Goal: Task Accomplishment & Management: Manage account settings

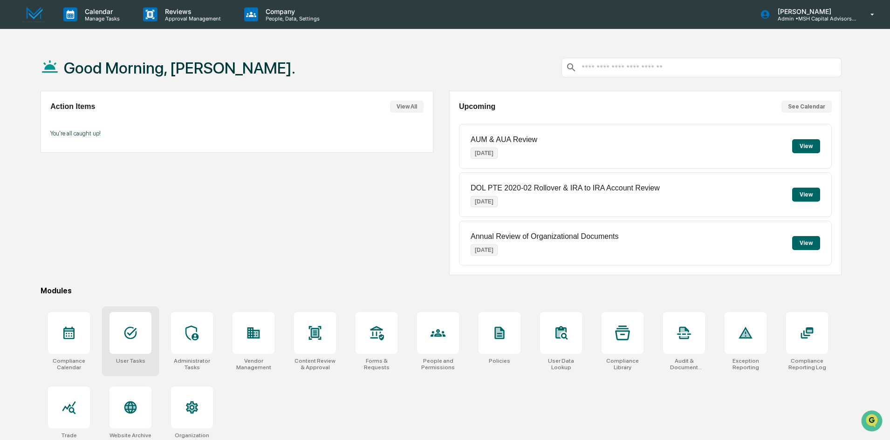
click at [135, 332] on icon at bounding box center [130, 333] width 15 height 15
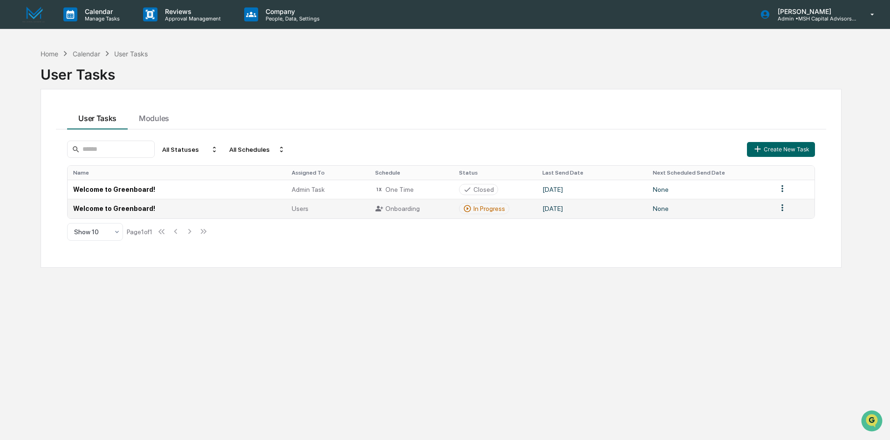
click at [131, 207] on td "Welcome to Greenboard!" at bounding box center [177, 208] width 219 height 19
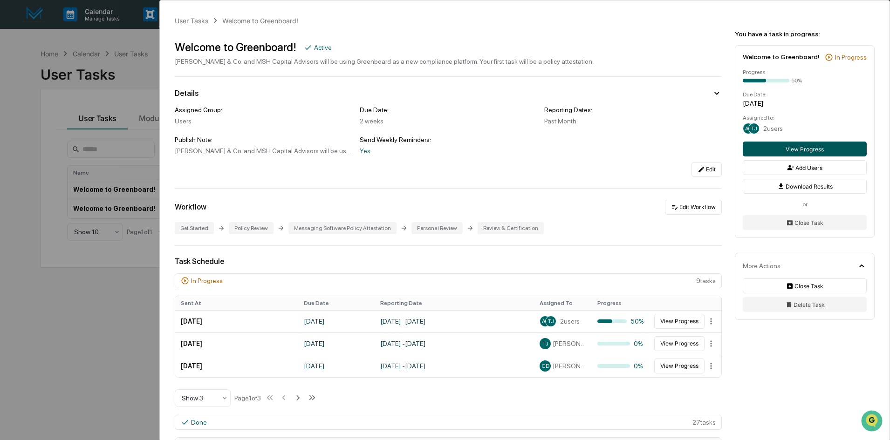
click at [806, 150] on button "View Progress" at bounding box center [805, 149] width 124 height 15
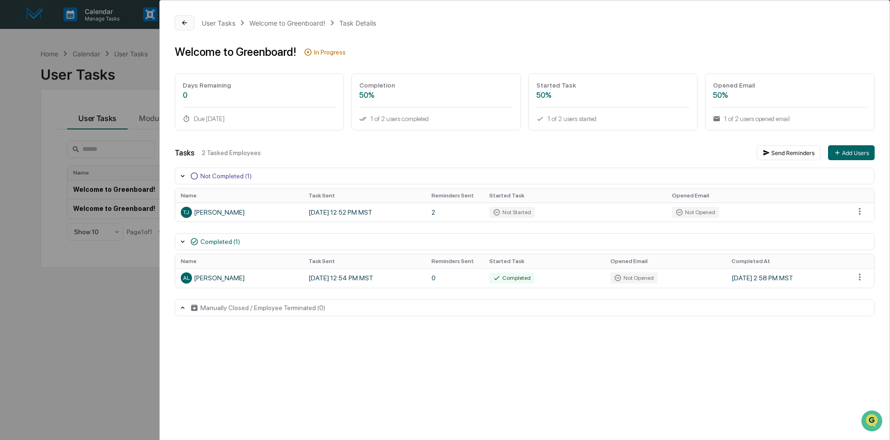
click at [183, 22] on icon at bounding box center [184, 23] width 5 height 5
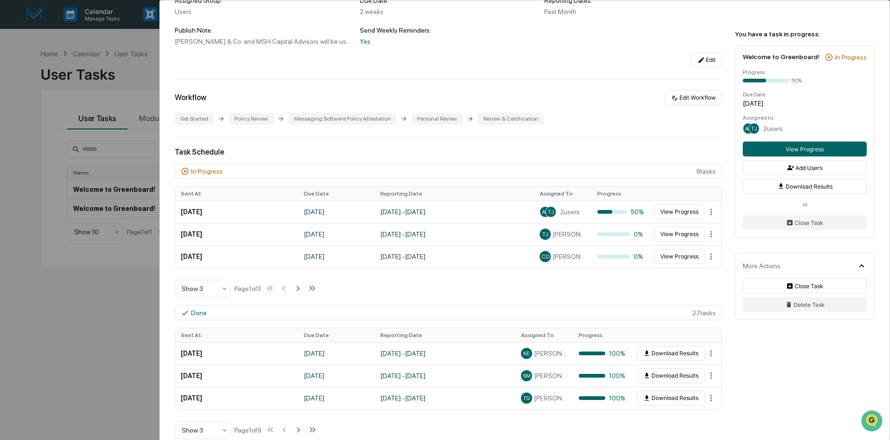
scroll to position [140, 0]
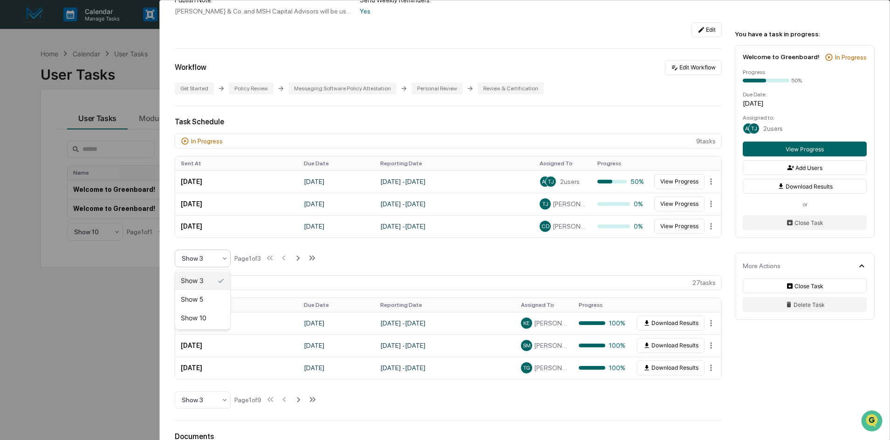
click at [196, 261] on div at bounding box center [199, 258] width 34 height 9
click at [200, 318] on div "Show 10" at bounding box center [202, 318] width 55 height 19
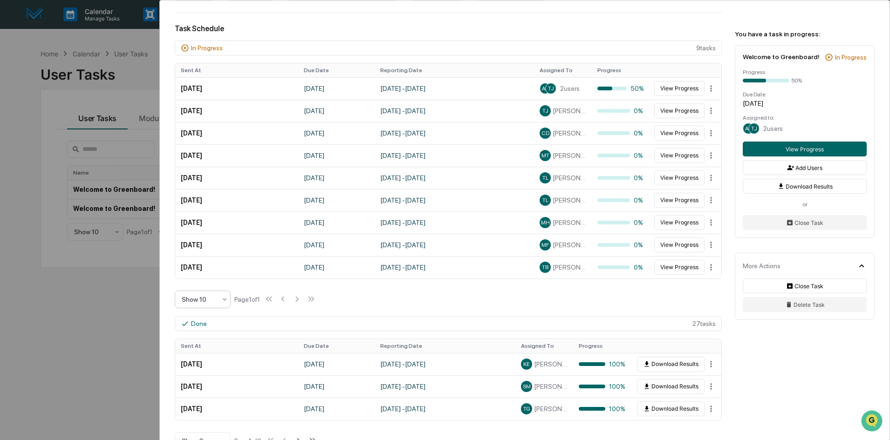
scroll to position [280, 0]
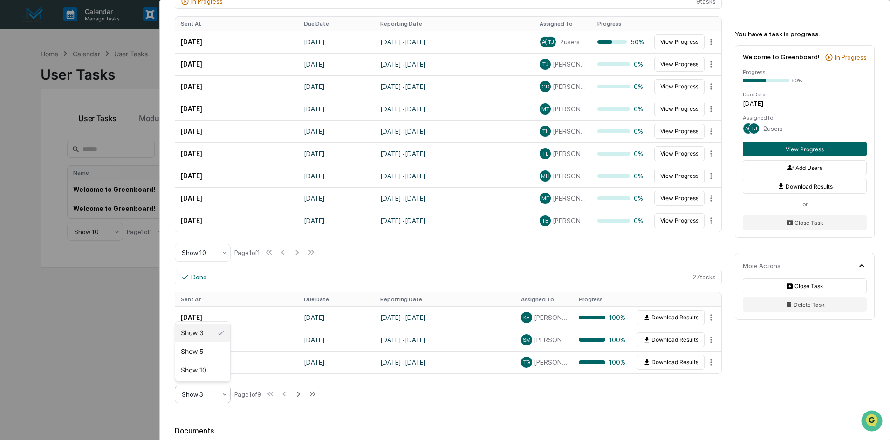
click at [200, 398] on div at bounding box center [199, 394] width 34 height 9
click at [201, 367] on div "Show 10" at bounding box center [202, 370] width 55 height 19
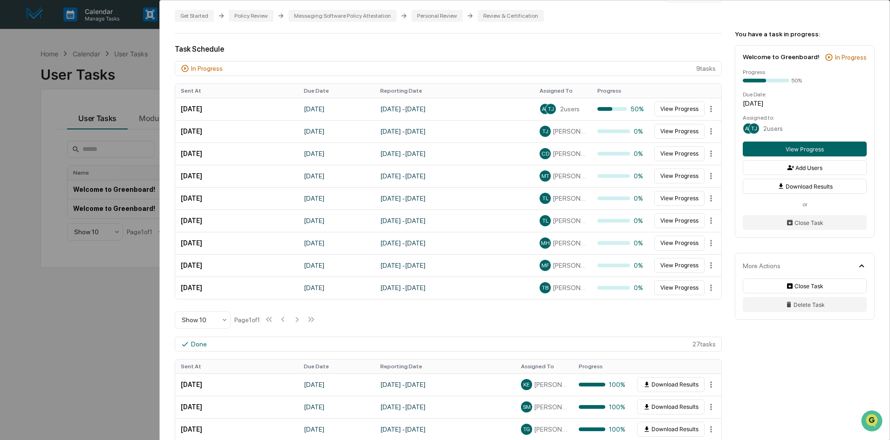
scroll to position [186, 0]
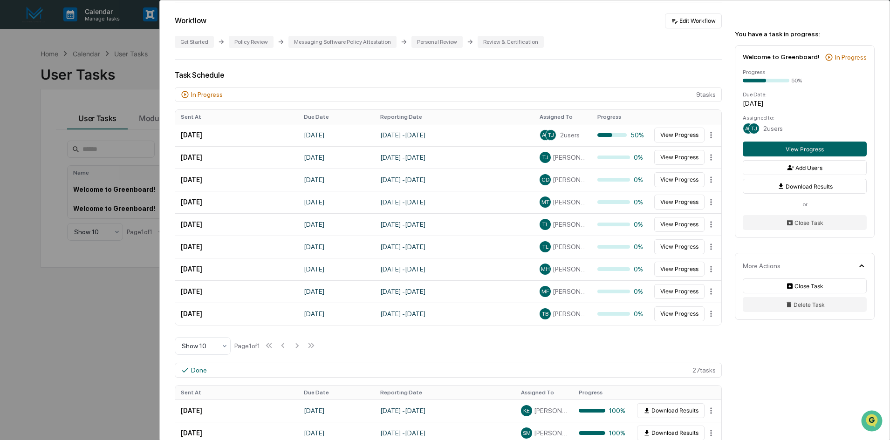
click at [93, 323] on div "User Tasks Welcome to Greenboard! Welcome to Greenboard! Active M.S. Howells & …" at bounding box center [445, 220] width 890 height 440
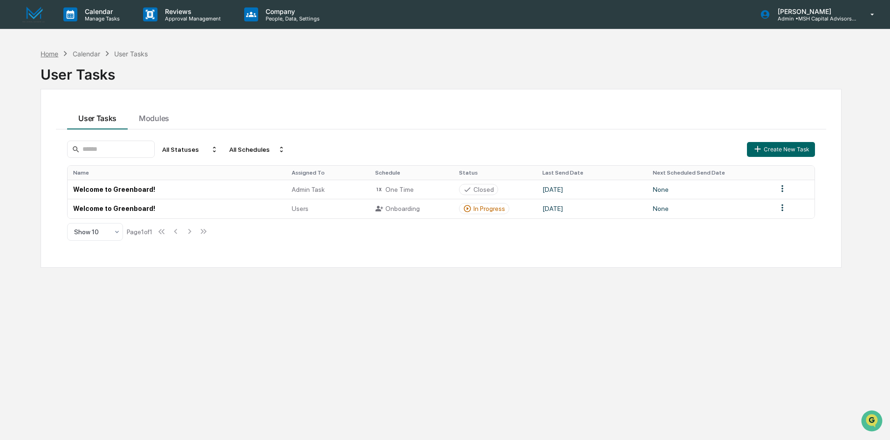
click at [44, 54] on div "Home" at bounding box center [50, 54] width 18 height 8
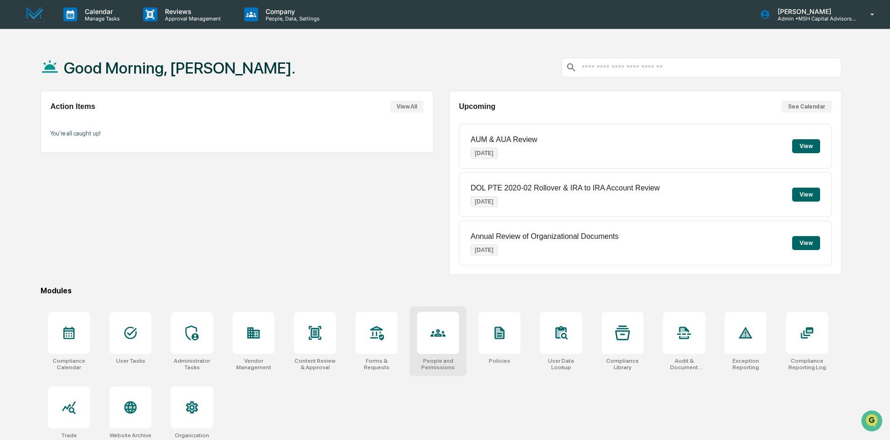
click at [435, 352] on div at bounding box center [438, 333] width 42 height 42
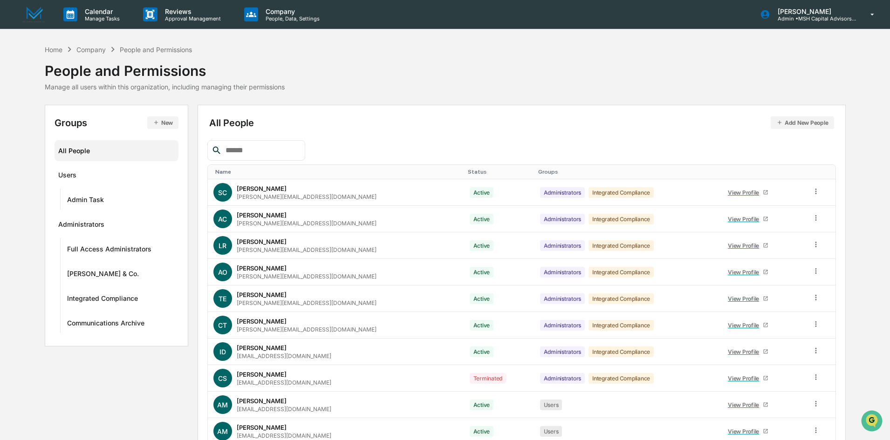
click at [262, 144] on input "text" at bounding box center [261, 150] width 79 height 12
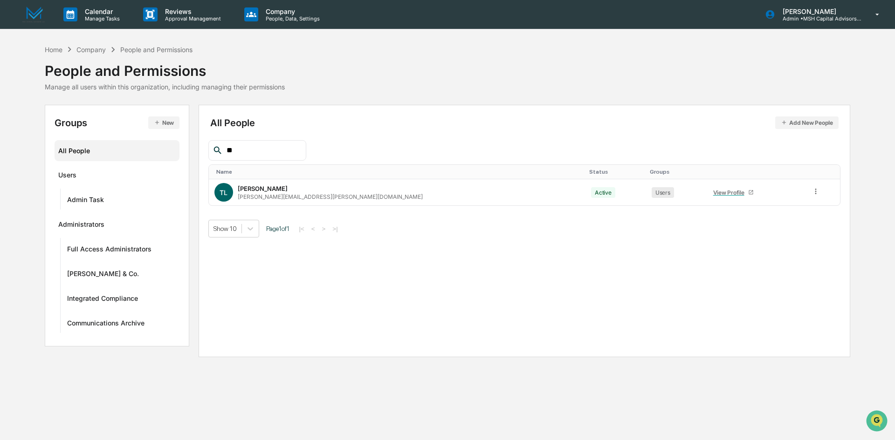
type input "*"
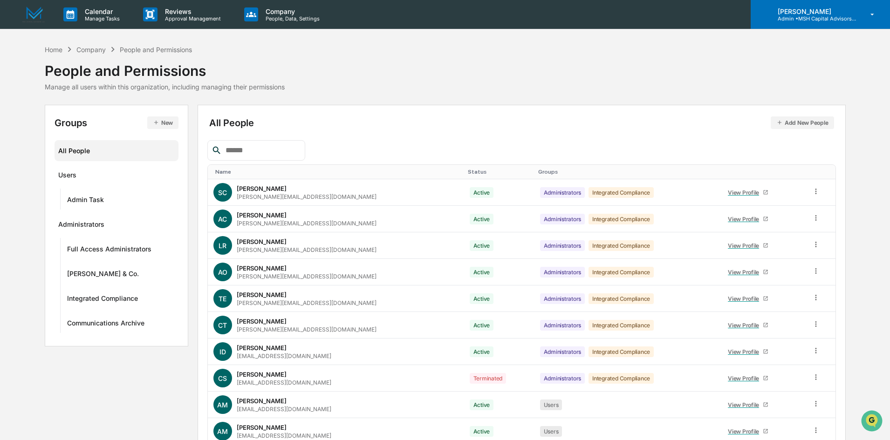
click at [872, 16] on icon at bounding box center [872, 14] width 16 height 9
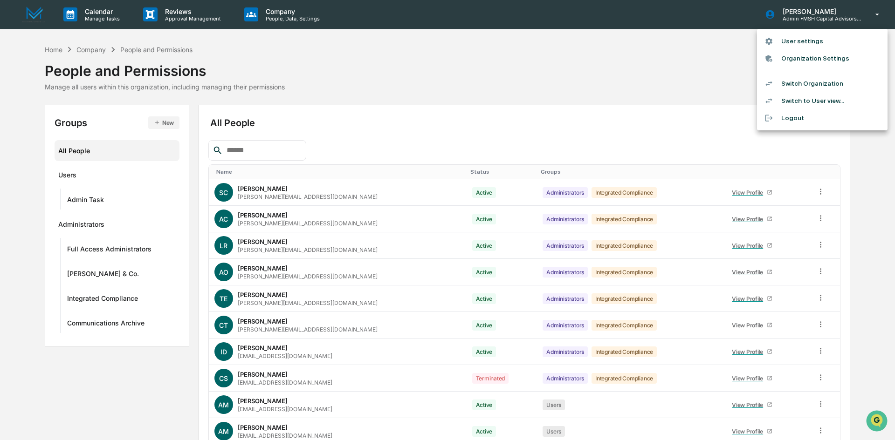
click at [820, 83] on li "Switch Organization" at bounding box center [822, 83] width 130 height 17
